Goal: Task Accomplishment & Management: Use online tool/utility

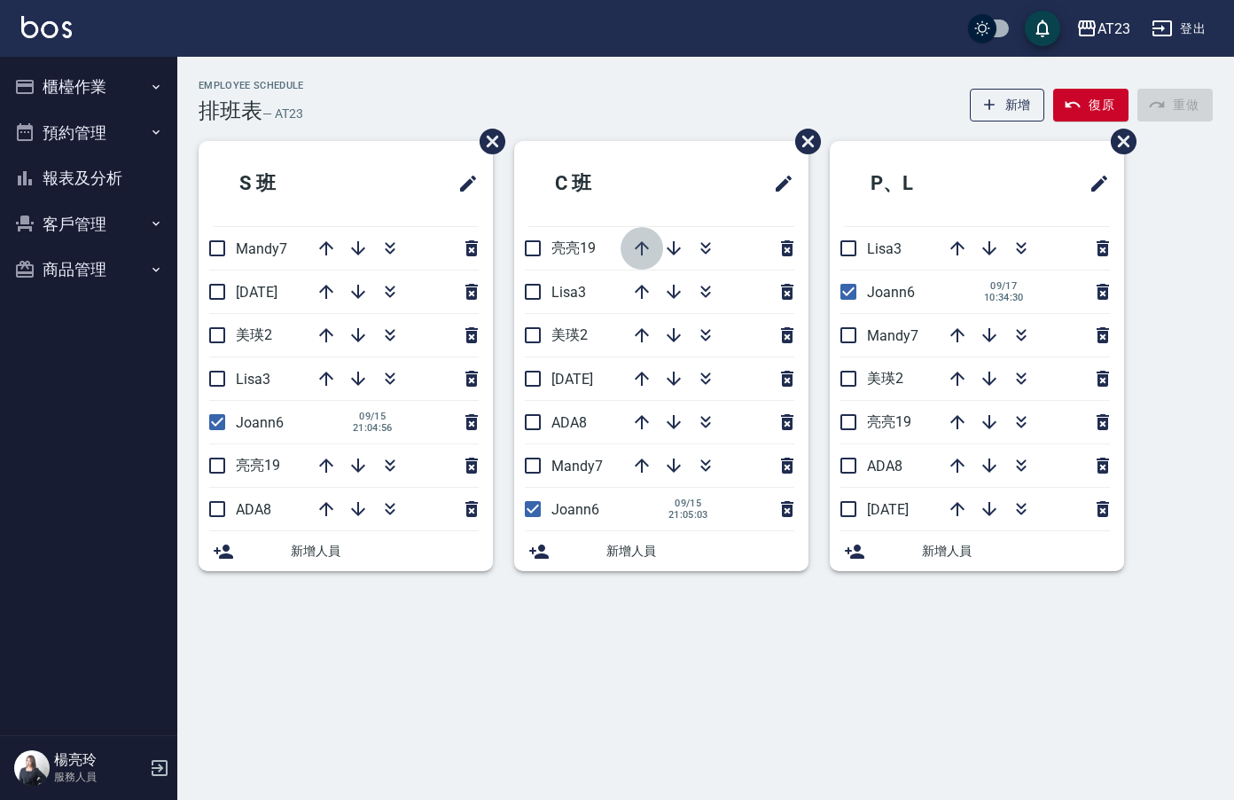
click at [637, 253] on icon "button" at bounding box center [641, 248] width 21 height 21
click at [707, 247] on icon "button" at bounding box center [705, 245] width 10 height 6
